Goal: Information Seeking & Learning: Learn about a topic

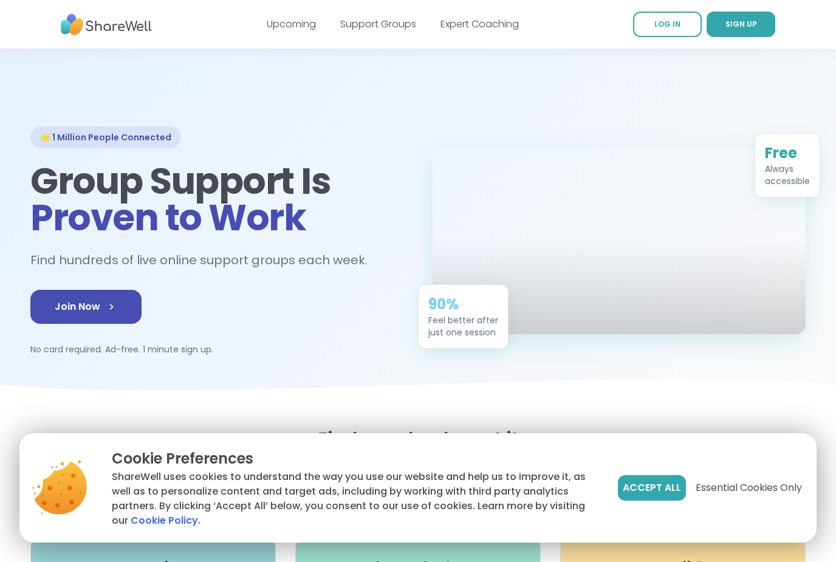
click at [645, 501] on button "Accept All" at bounding box center [652, 488] width 68 height 26
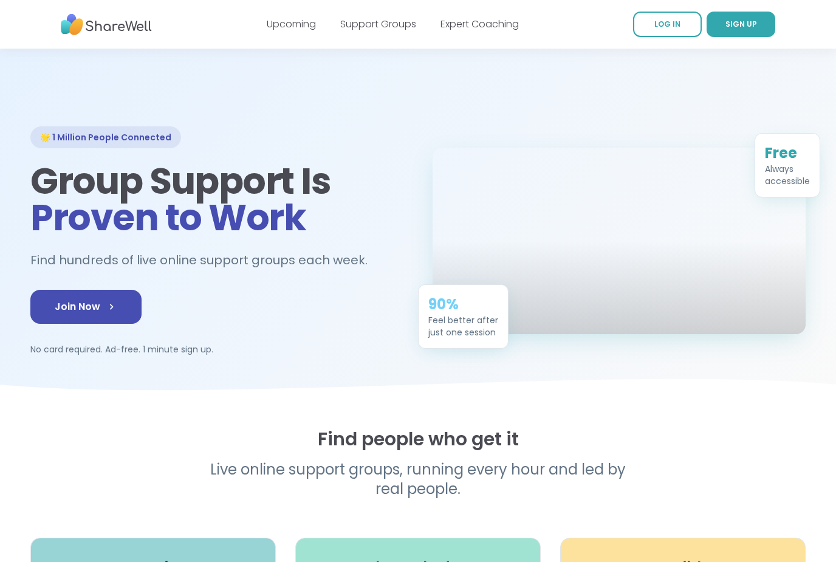
click at [361, 35] on div "Upcoming Support Groups Expert Coaching" at bounding box center [393, 24] width 252 height 34
click at [360, 24] on link "Support Groups" at bounding box center [378, 24] width 76 height 14
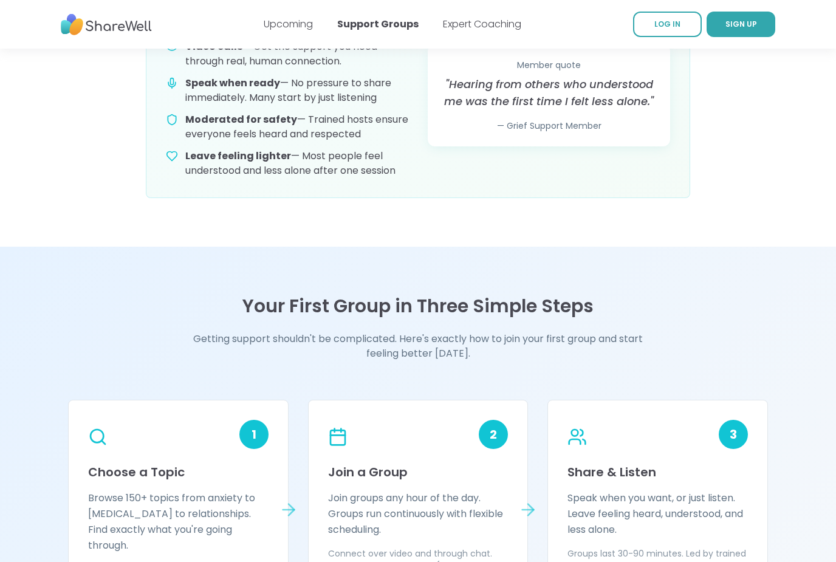
scroll to position [738, 0]
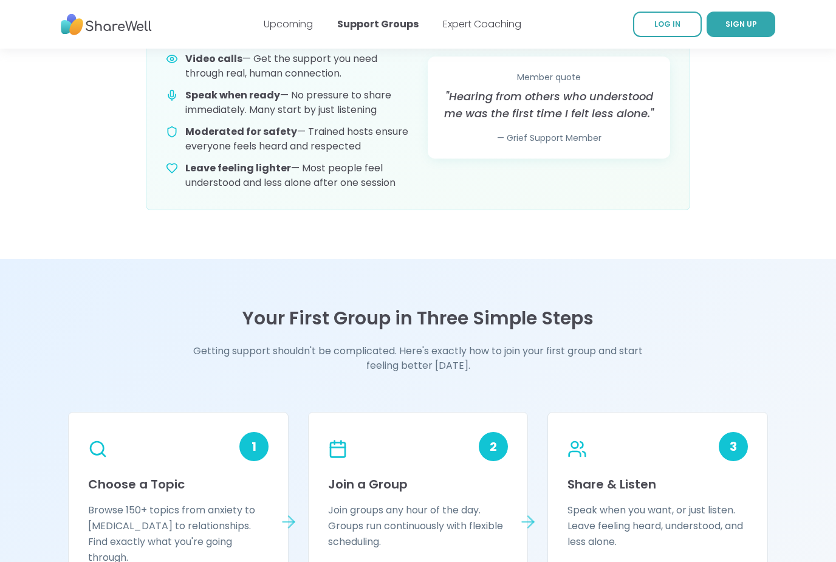
drag, startPoint x: 167, startPoint y: 24, endPoint x: 60, endPoint y: 31, distance: 107.7
click at [60, 30] on nav "Upcoming Support Groups Expert Coaching LOG IN SIGN UP" at bounding box center [418, 24] width 836 height 49
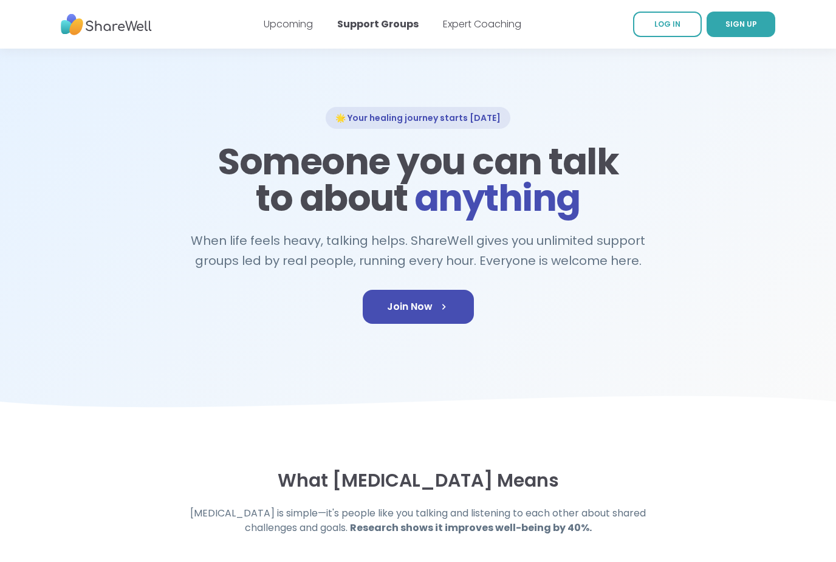
scroll to position [0, 0]
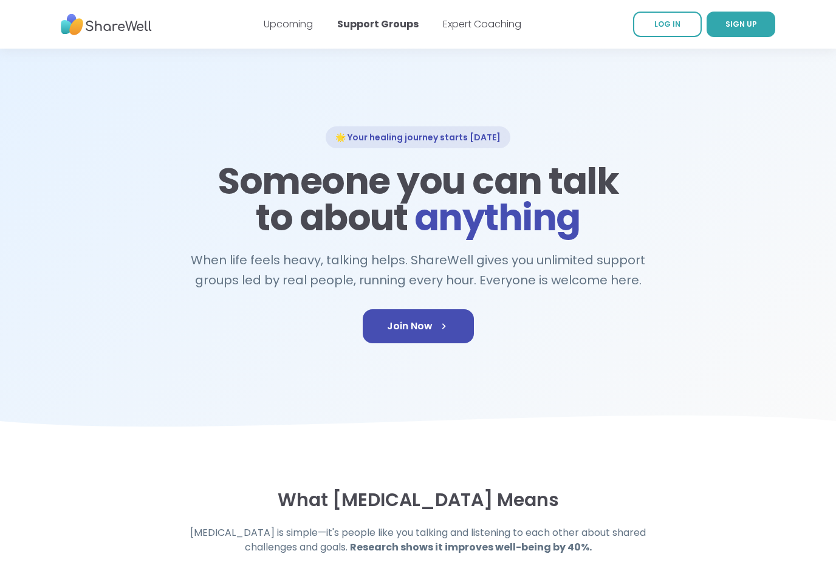
click at [301, 16] on div "Upcoming Support Groups Expert Coaching" at bounding box center [393, 24] width 258 height 34
click at [301, 22] on link "Upcoming" at bounding box center [288, 24] width 49 height 14
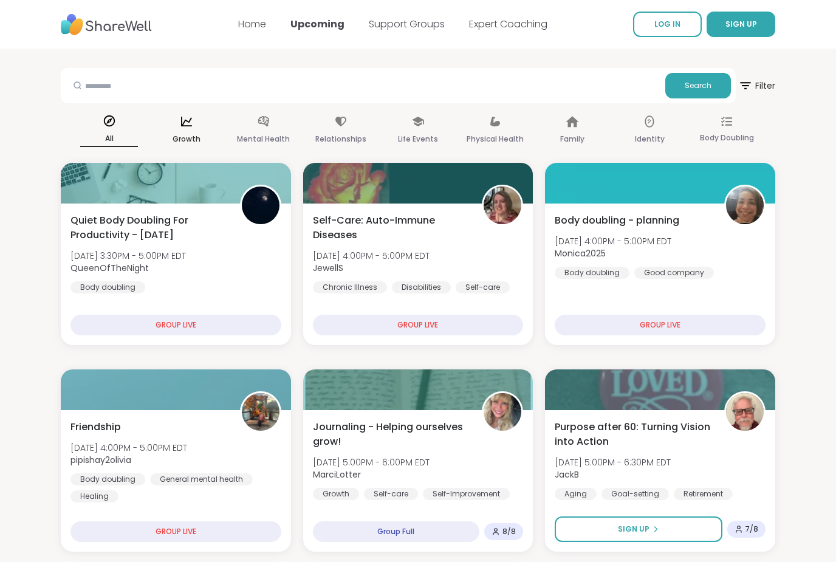
click at [193, 128] on div "Growth" at bounding box center [186, 130] width 58 height 45
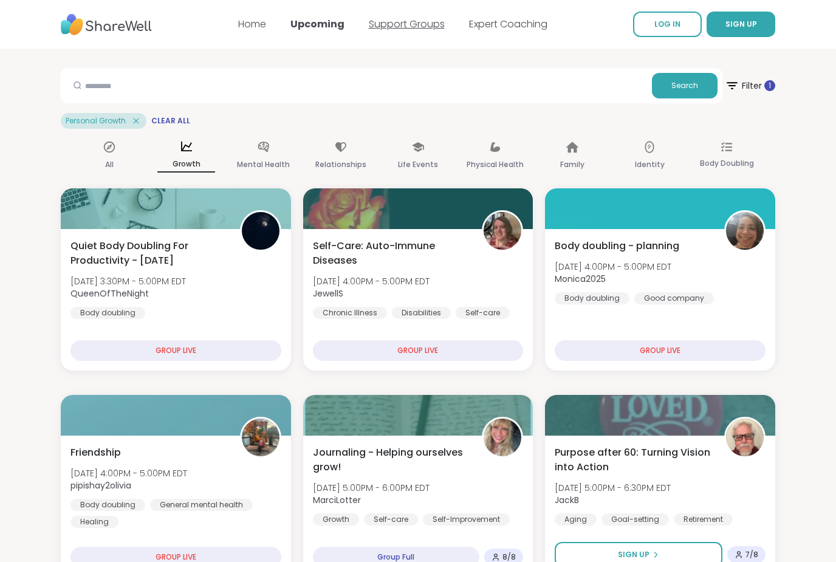
click at [386, 22] on link "Support Groups" at bounding box center [407, 24] width 76 height 14
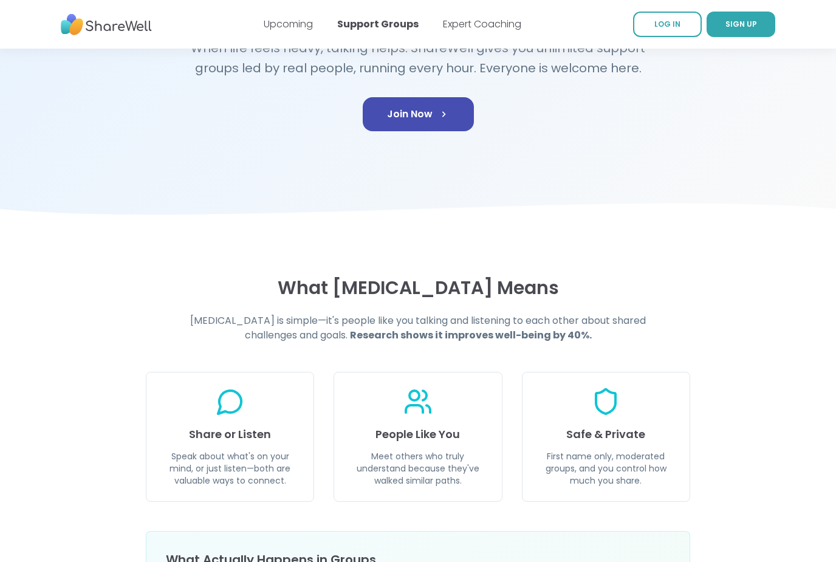
scroll to position [264, 0]
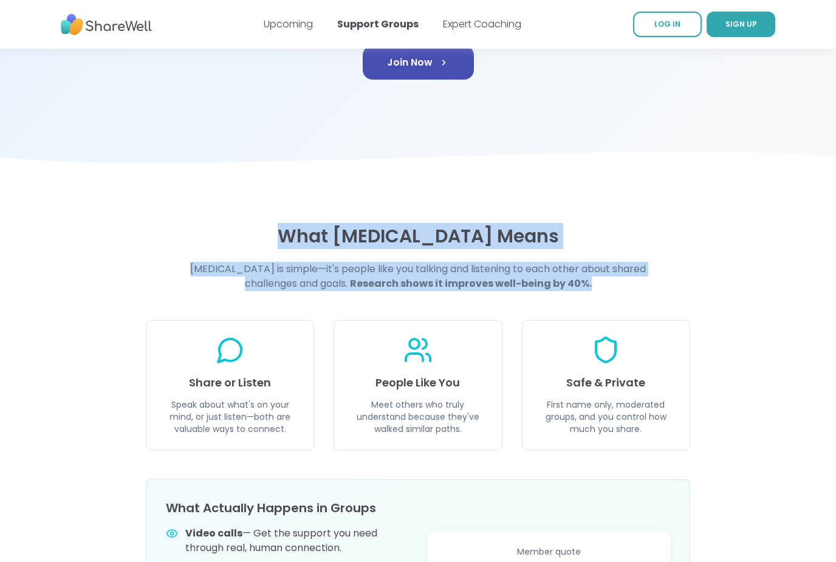
drag, startPoint x: 613, startPoint y: 276, endPoint x: 422, endPoint y: 214, distance: 201.2
click at [422, 214] on section "What [MEDICAL_DATA] Means [MEDICAL_DATA] is simple—it's people like you talking…" at bounding box center [418, 455] width 836 height 557
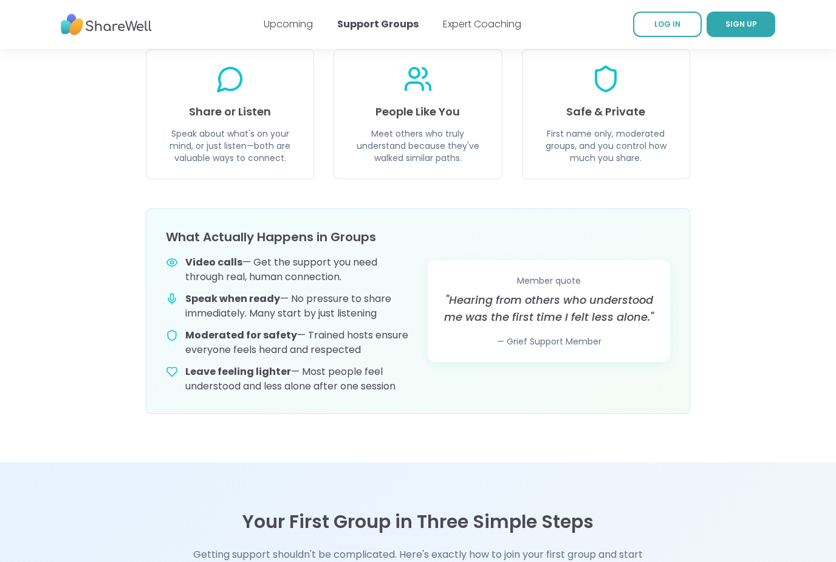
scroll to position [535, 0]
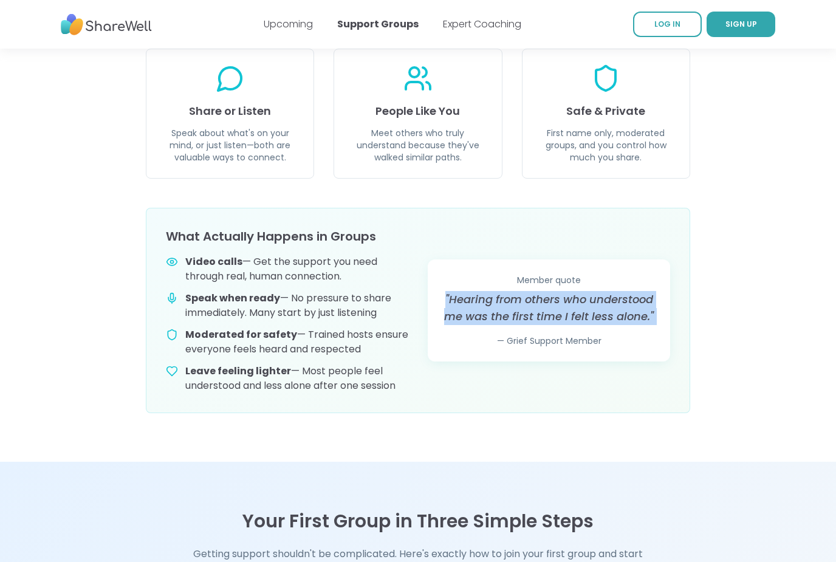
drag, startPoint x: 447, startPoint y: 300, endPoint x: 636, endPoint y: 326, distance: 191.4
click at [636, 326] on div "Member quote "Hearing from others who understood me was the first time I felt l…" at bounding box center [548, 311] width 213 height 73
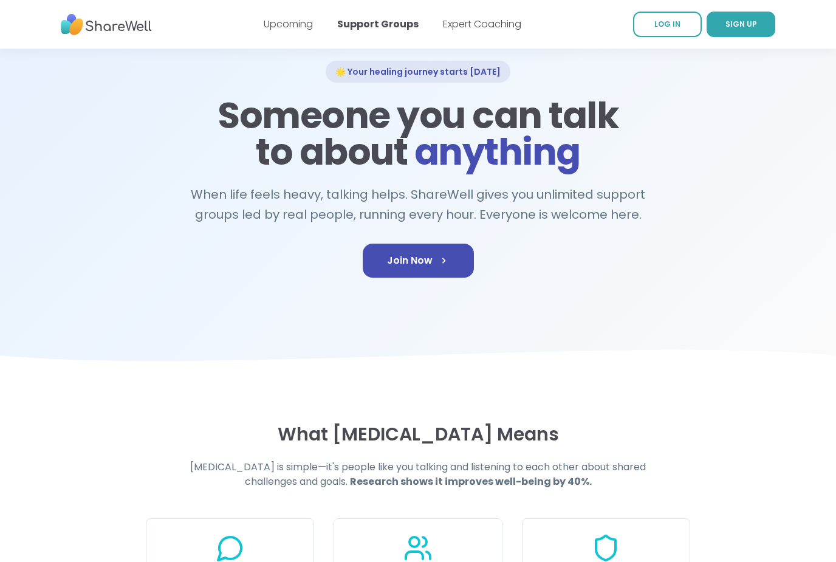
scroll to position [0, 0]
